Goal: Obtain resource: Download file/media

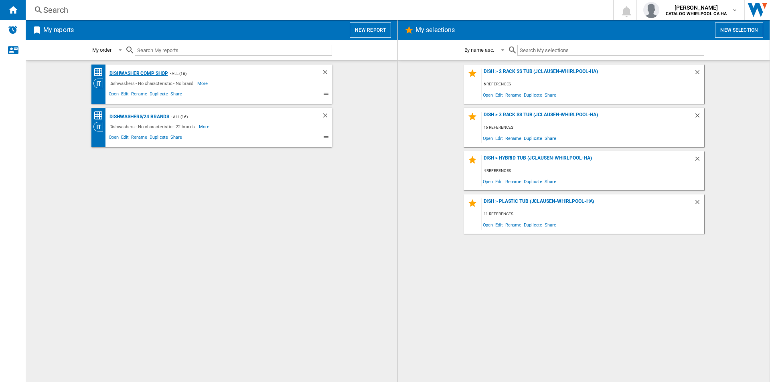
click at [160, 73] on div "Dishwasher Comp Shop" at bounding box center [137, 74] width 61 height 10
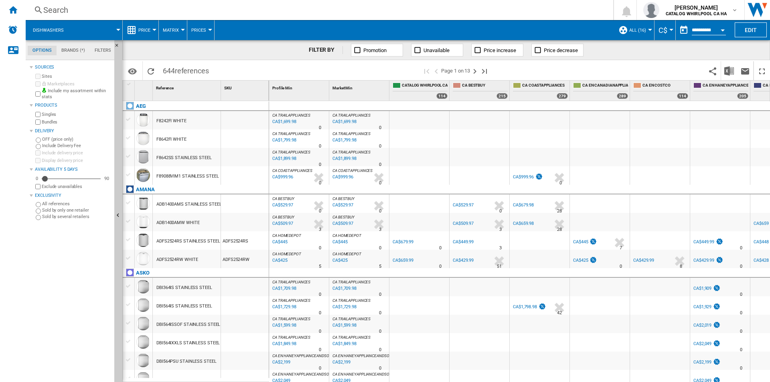
click at [719, 31] on button "Open calendar" at bounding box center [722, 29] width 14 height 14
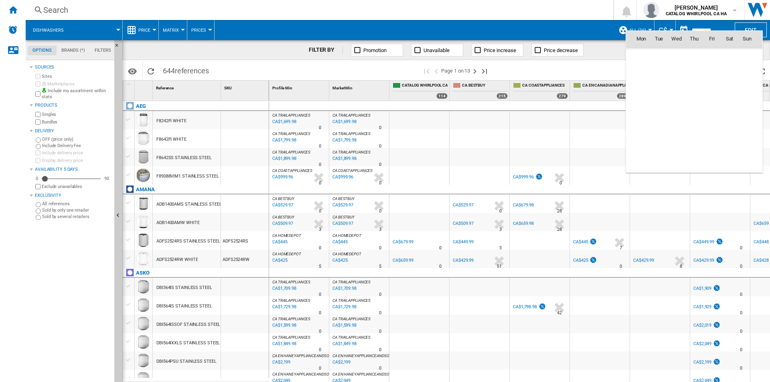
scroll to position [3824, 0]
click at [707, 28] on div at bounding box center [385, 191] width 770 height 382
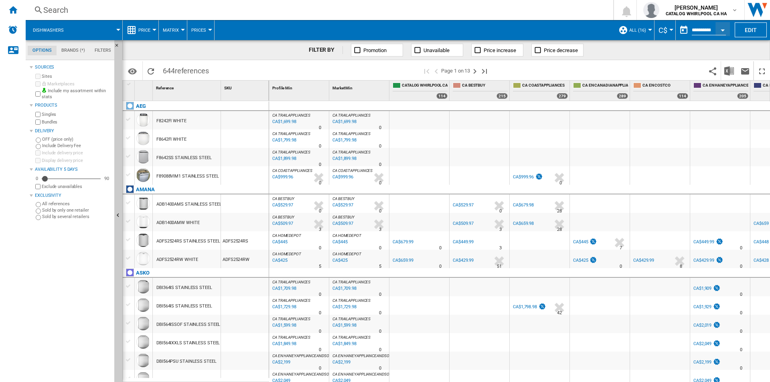
click at [705, 28] on input "**********" at bounding box center [708, 31] width 34 height 7
click at [701, 31] on input "**********" at bounding box center [708, 31] width 34 height 7
click at [720, 31] on button "Open calendar" at bounding box center [722, 29] width 14 height 14
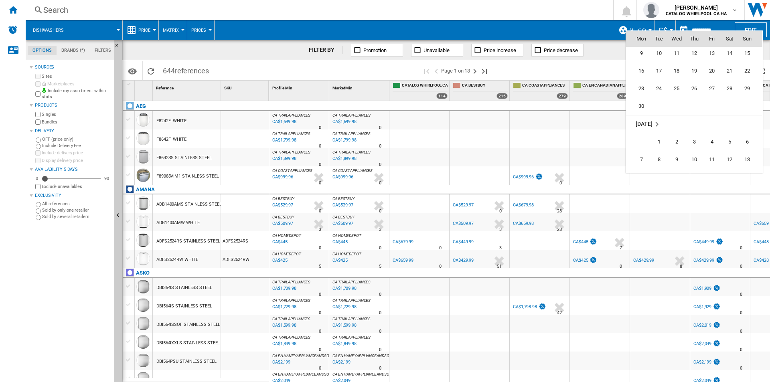
scroll to position [3583, 0]
click at [728, 104] on span "5" at bounding box center [729, 102] width 16 height 16
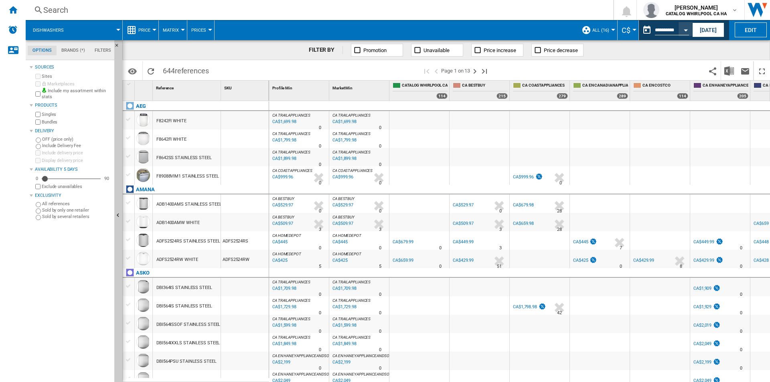
type input "**********"
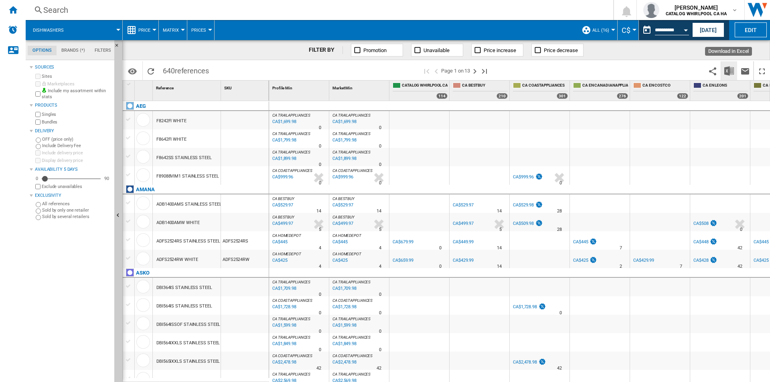
click at [731, 69] on img "Download in Excel" at bounding box center [729, 71] width 10 height 10
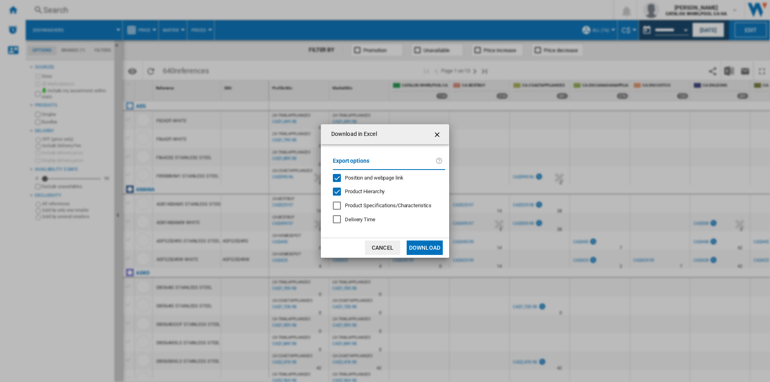
click at [434, 248] on button "Download" at bounding box center [424, 247] width 36 height 14
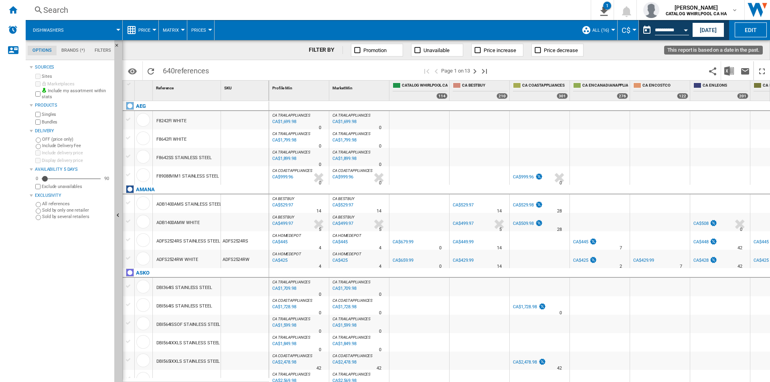
click at [687, 31] on button "Open calendar" at bounding box center [685, 29] width 14 height 14
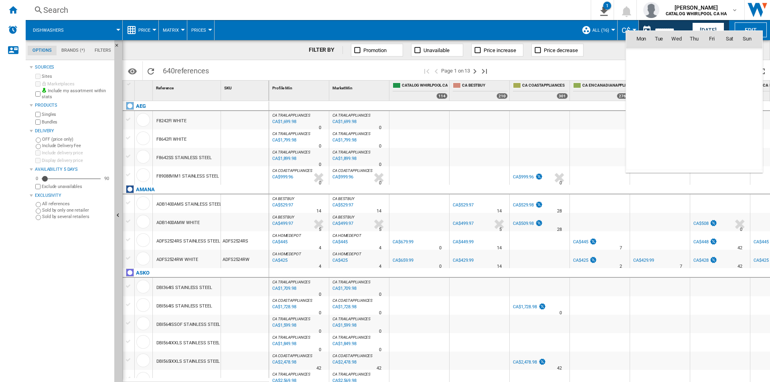
scroll to position [3611, 0]
click at [734, 94] on span "12" at bounding box center [729, 91] width 16 height 16
type input "**********"
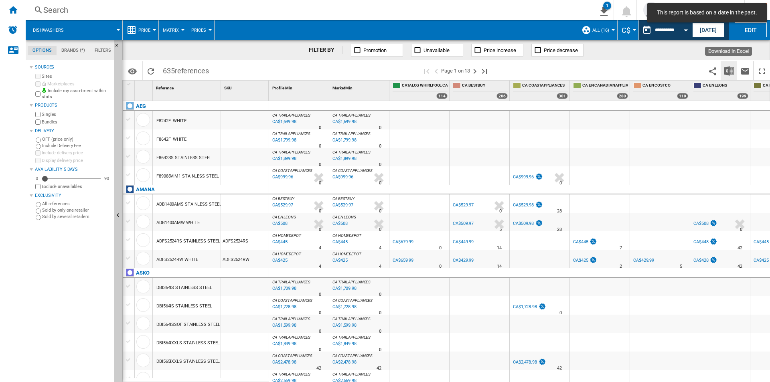
click at [727, 71] on img "Download in Excel" at bounding box center [729, 71] width 10 height 10
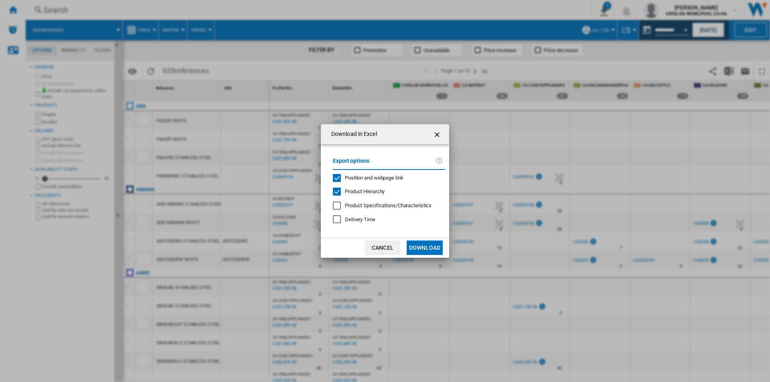
click at [429, 246] on button "Download" at bounding box center [424, 247] width 36 height 14
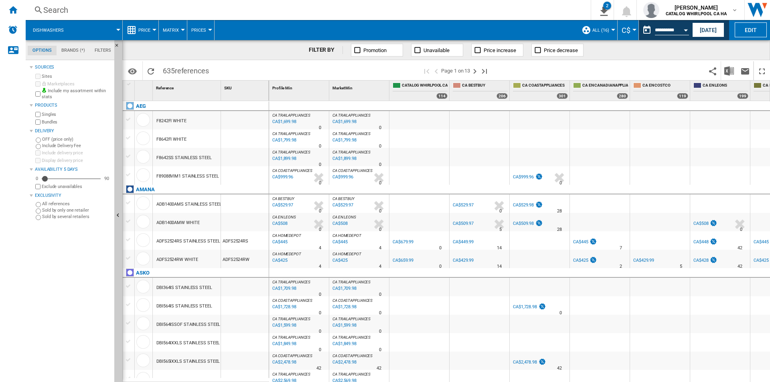
click at [685, 32] on button "Open calendar" at bounding box center [685, 29] width 14 height 14
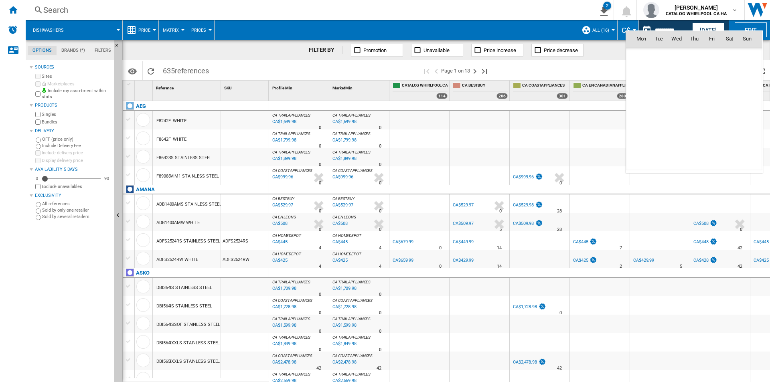
scroll to position [3611, 0]
click at [729, 109] on span "19" at bounding box center [729, 109] width 16 height 16
type input "**********"
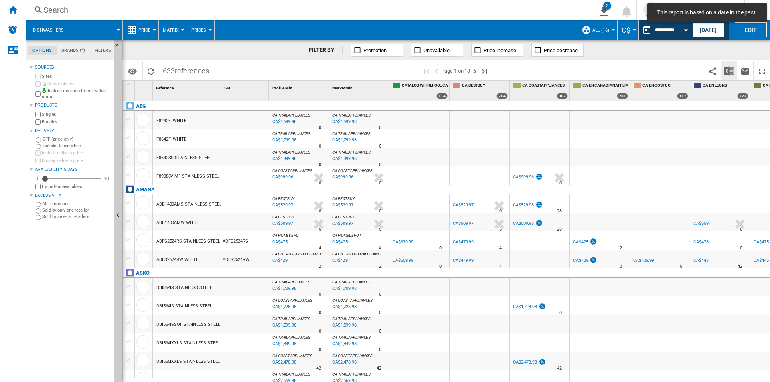
click at [728, 73] on img "Download in Excel" at bounding box center [729, 71] width 10 height 10
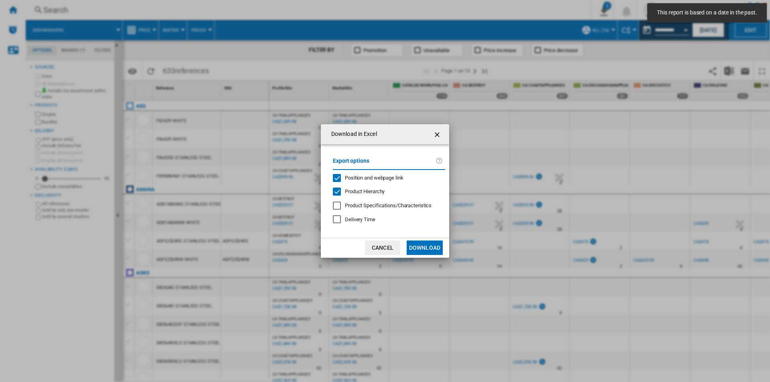
click at [428, 247] on button "Download" at bounding box center [424, 247] width 36 height 14
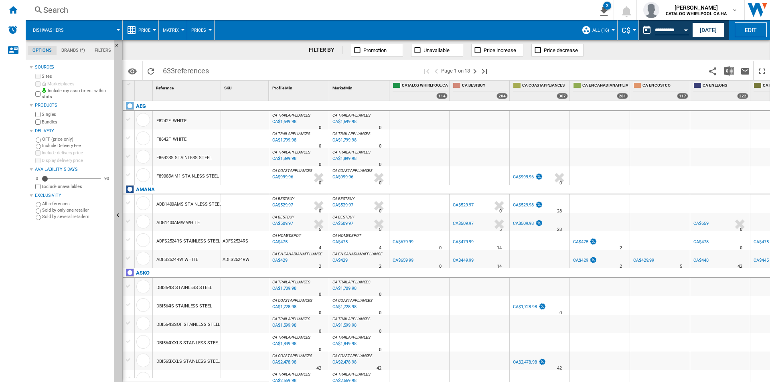
click at [686, 29] on div "Open calendar" at bounding box center [685, 30] width 4 height 2
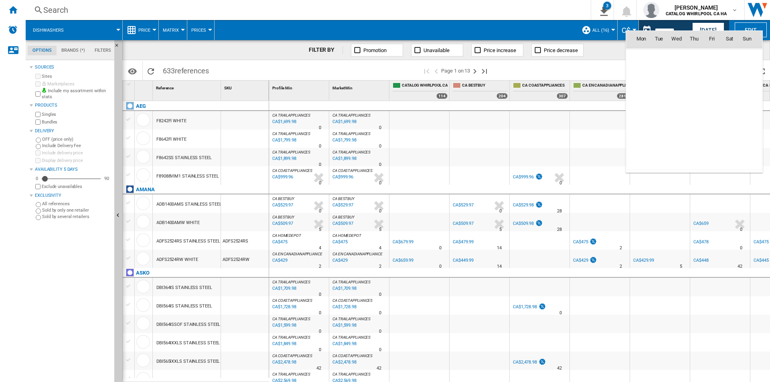
scroll to position [3611, 0]
click at [730, 128] on span "26" at bounding box center [729, 127] width 16 height 16
type input "**********"
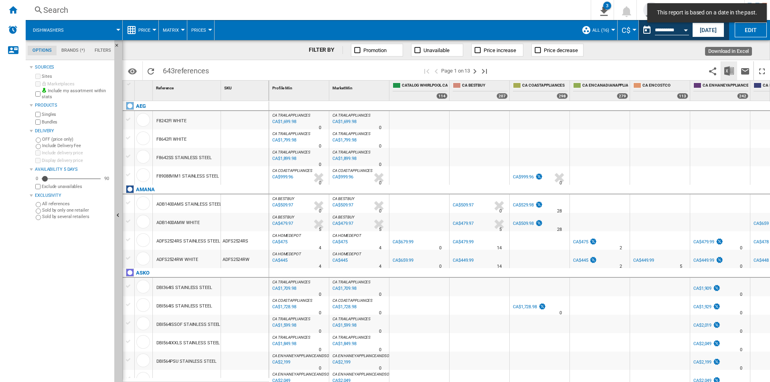
click at [730, 71] on img "Download in Excel" at bounding box center [729, 71] width 10 height 10
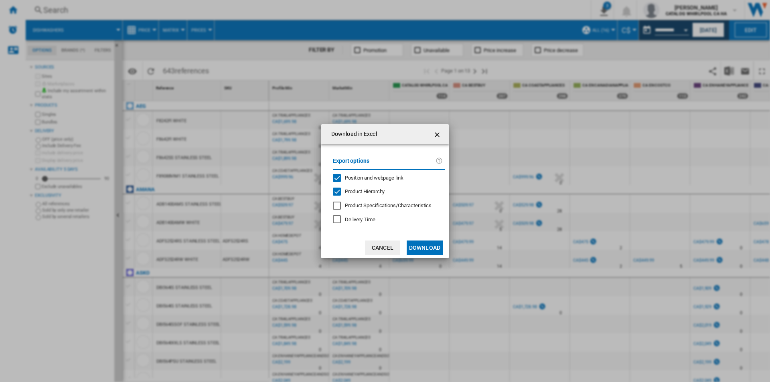
click at [433, 247] on button "Download" at bounding box center [424, 247] width 36 height 14
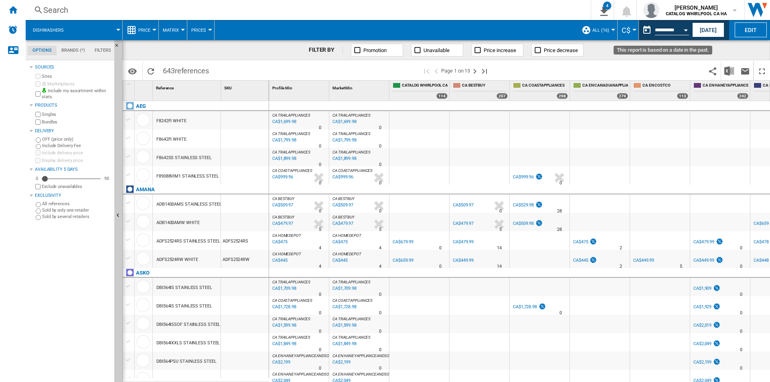
click at [687, 32] on button "Open calendar" at bounding box center [685, 29] width 14 height 14
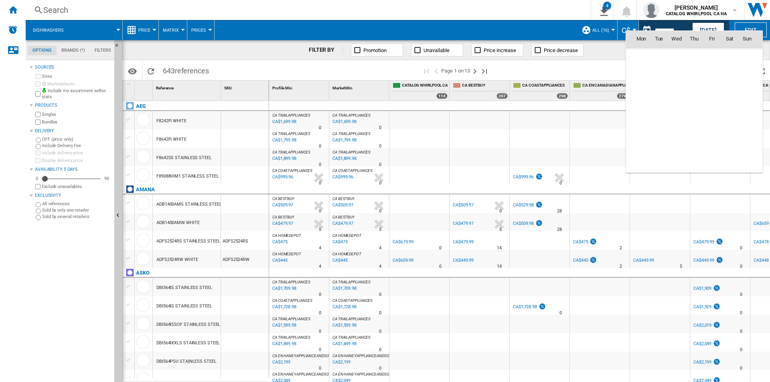
scroll to position [3611, 0]
click at [727, 162] on span "2" at bounding box center [729, 162] width 16 height 16
type input "**********"
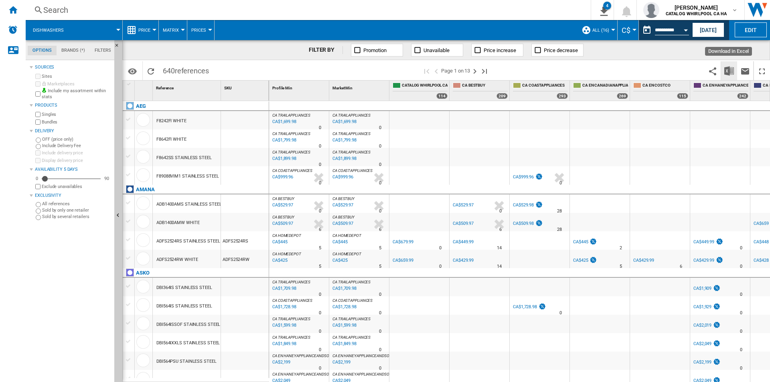
click at [731, 72] on img "Download in Excel" at bounding box center [729, 71] width 10 height 10
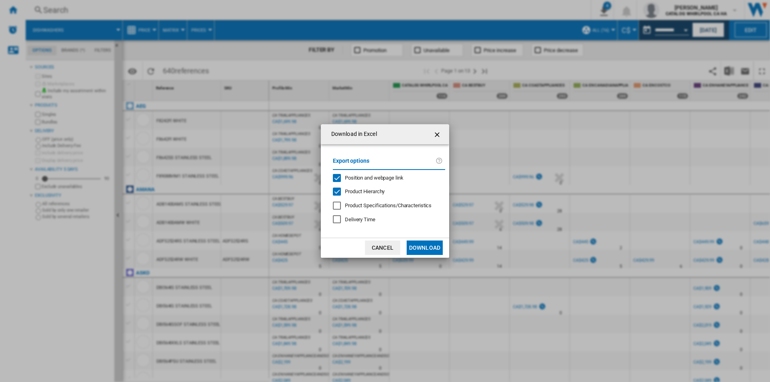
click at [429, 247] on button "Download" at bounding box center [424, 247] width 36 height 14
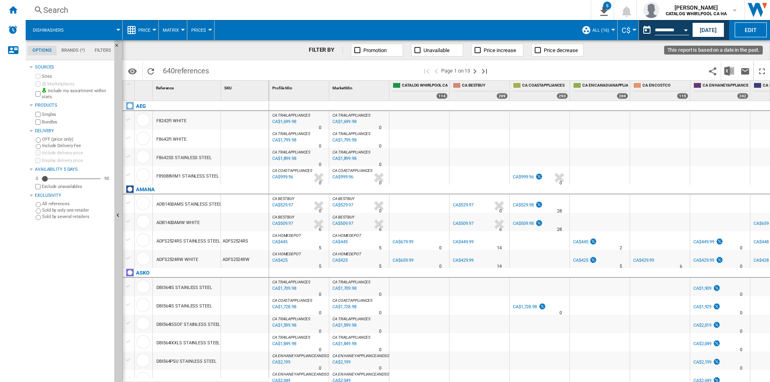
click at [683, 31] on button "Open calendar" at bounding box center [685, 29] width 14 height 14
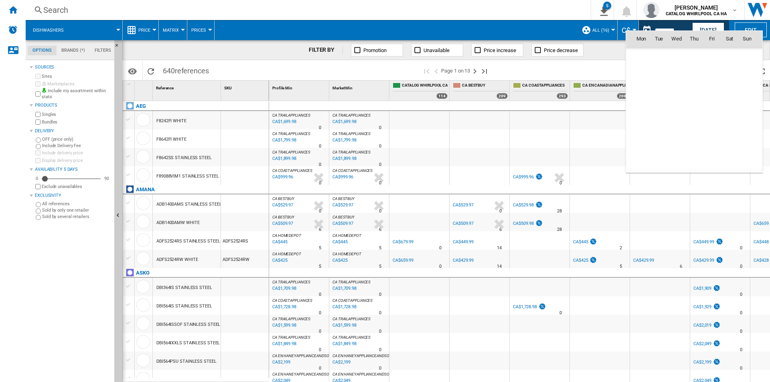
scroll to position [3718, 0]
click at [730, 77] on span "9" at bounding box center [729, 74] width 16 height 16
type input "**********"
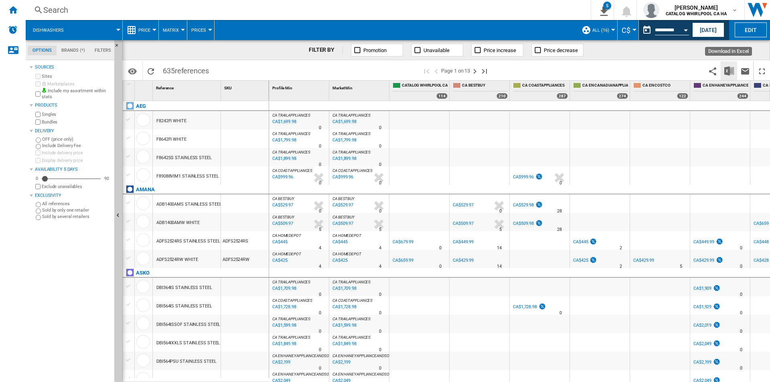
click at [730, 71] on img "Download in Excel" at bounding box center [729, 71] width 10 height 10
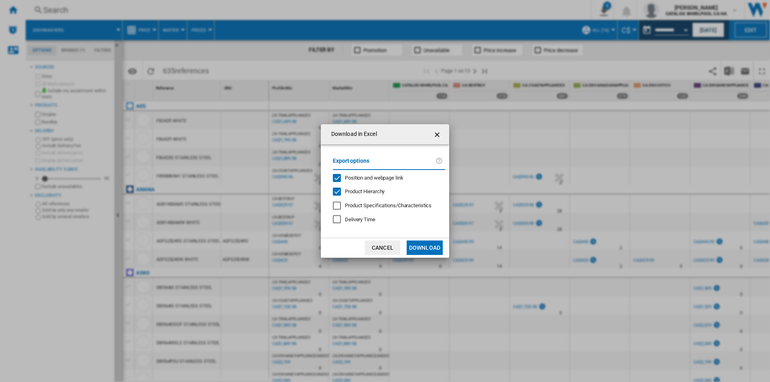
click at [425, 247] on button "Download" at bounding box center [424, 247] width 36 height 14
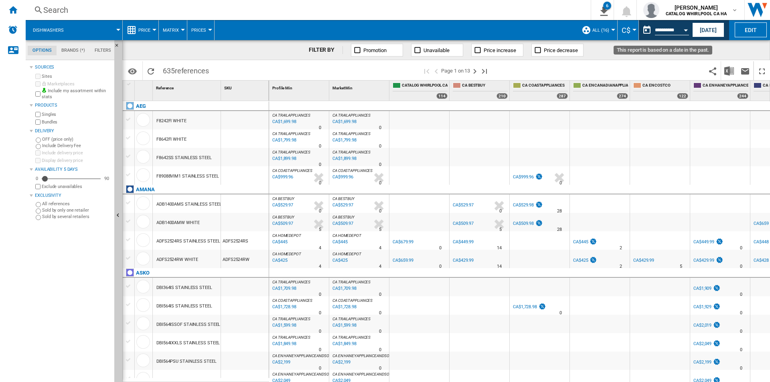
click at [684, 33] on button "Open calendar" at bounding box center [685, 29] width 14 height 14
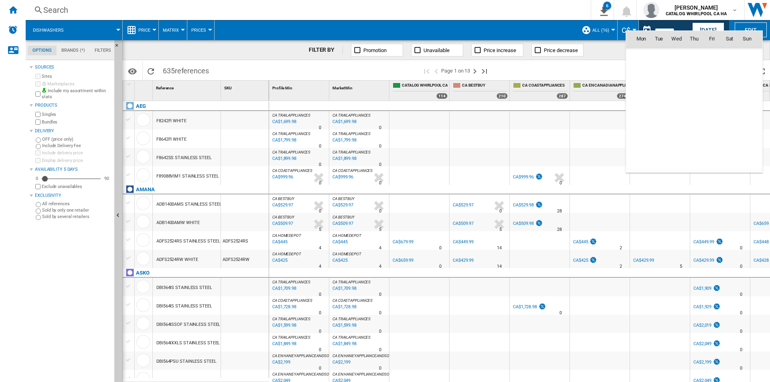
scroll to position [3718, 0]
click at [730, 95] on span "16" at bounding box center [729, 91] width 16 height 16
type input "**********"
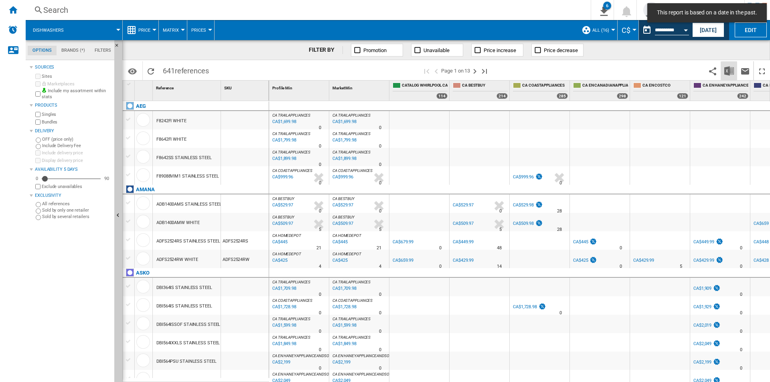
click at [727, 73] on img "Download in Excel" at bounding box center [729, 71] width 10 height 10
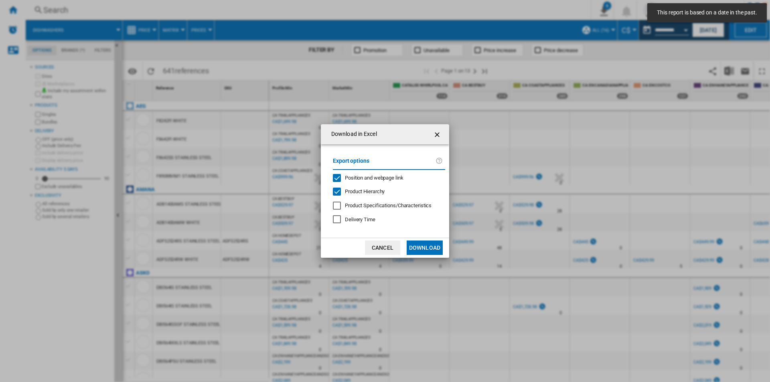
click at [422, 250] on button "Download" at bounding box center [424, 247] width 36 height 14
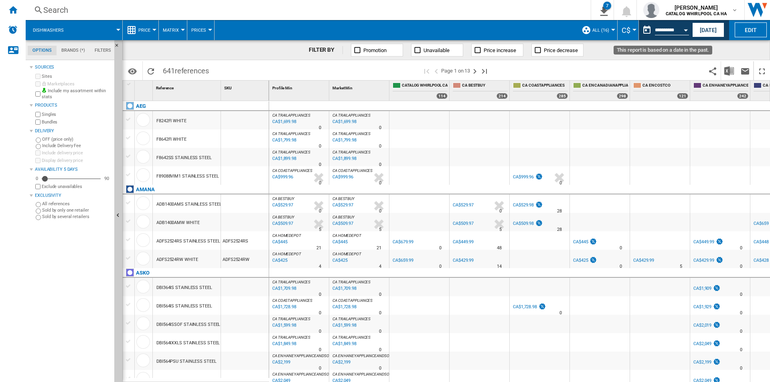
click at [686, 30] on div "Open calendar" at bounding box center [685, 30] width 4 height 2
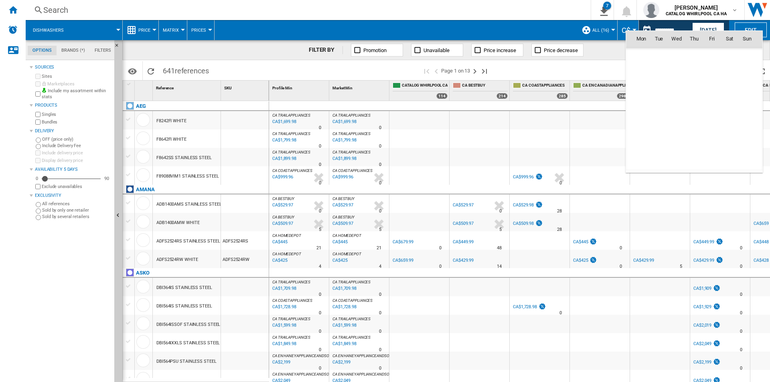
scroll to position [3718, 0]
click at [730, 108] on span "23" at bounding box center [729, 109] width 16 height 16
type input "**********"
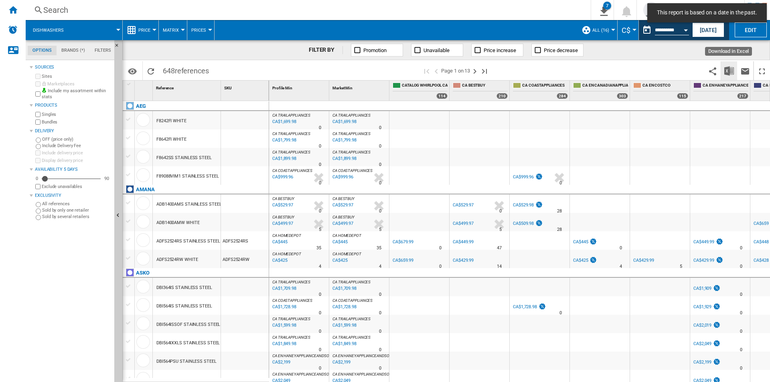
click at [727, 71] on img "Download in Excel" at bounding box center [729, 71] width 10 height 10
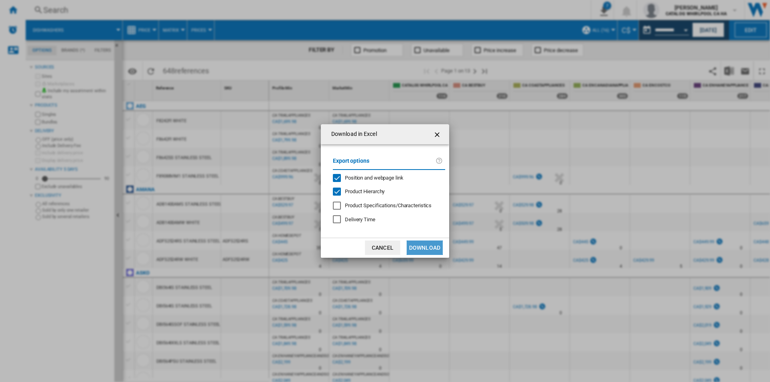
click at [421, 243] on button "Download" at bounding box center [424, 247] width 36 height 14
